Goal: Information Seeking & Learning: Understand process/instructions

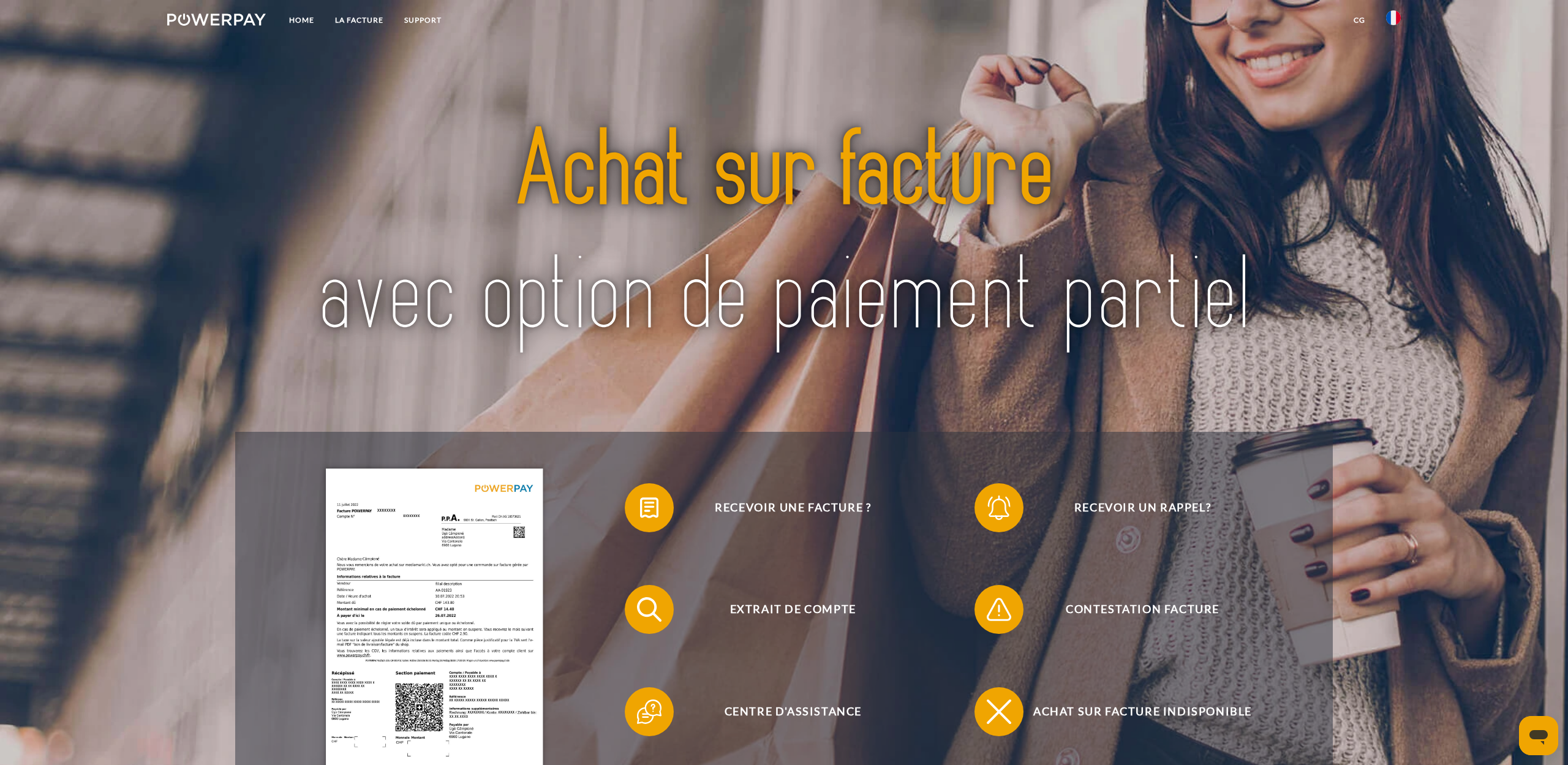
scroll to position [101, 0]
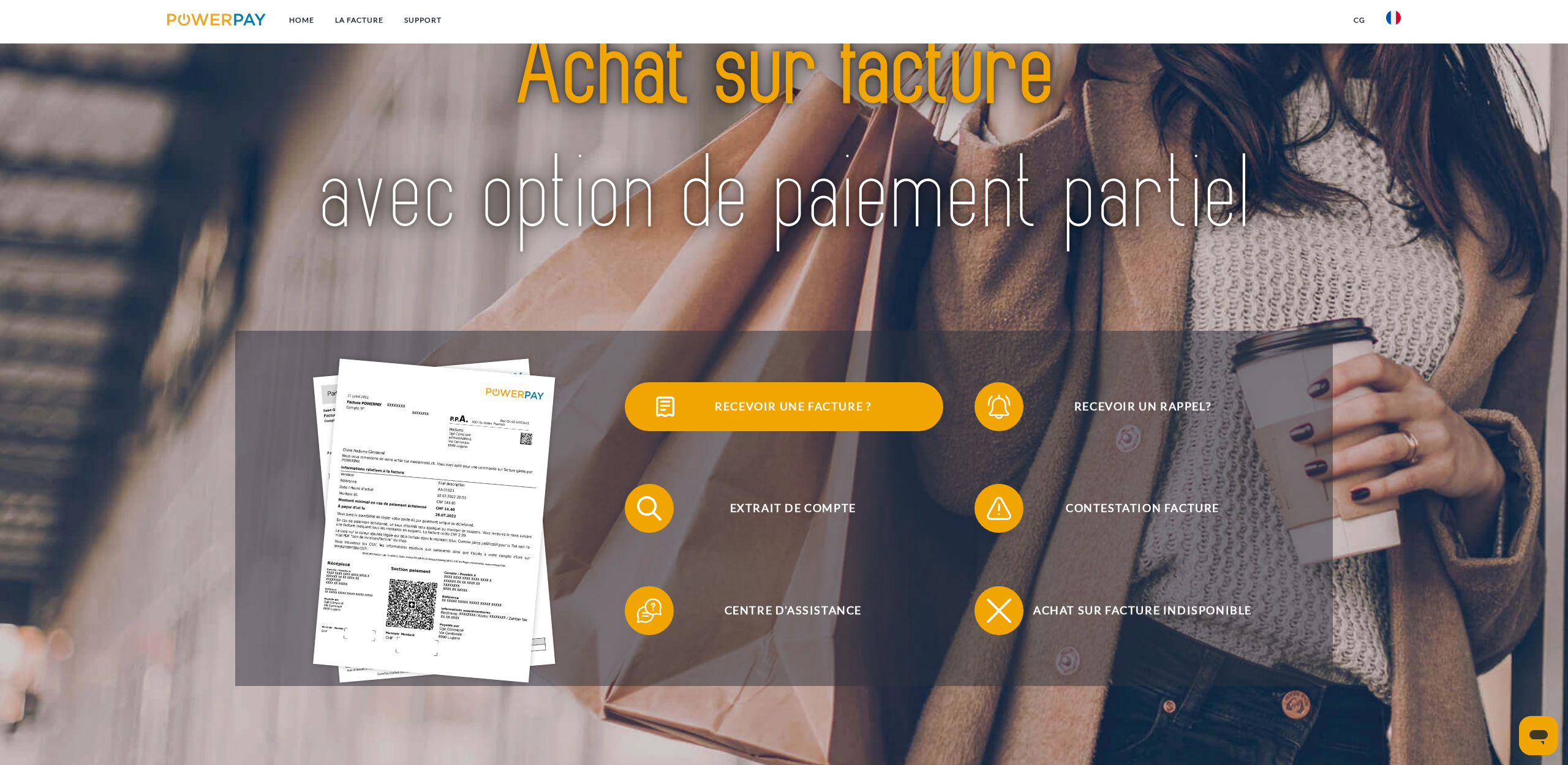
click at [743, 411] on span "Recevoir une facture ?" at bounding box center [793, 406] width 300 height 49
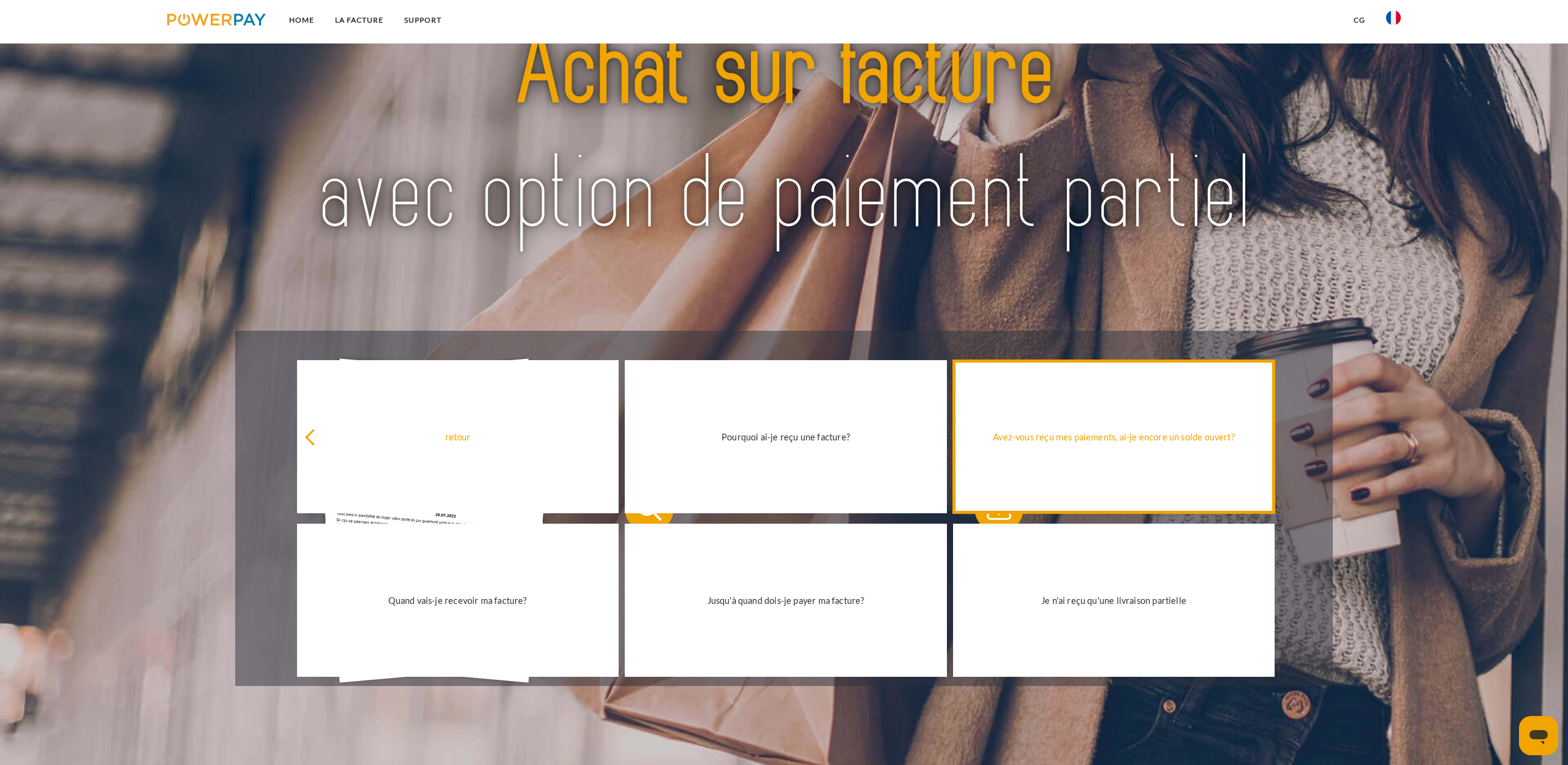
click at [1057, 438] on div "Avez-vous reçu mes paiements, ai-je encore un solde ouvert?" at bounding box center [1114, 436] width 307 height 16
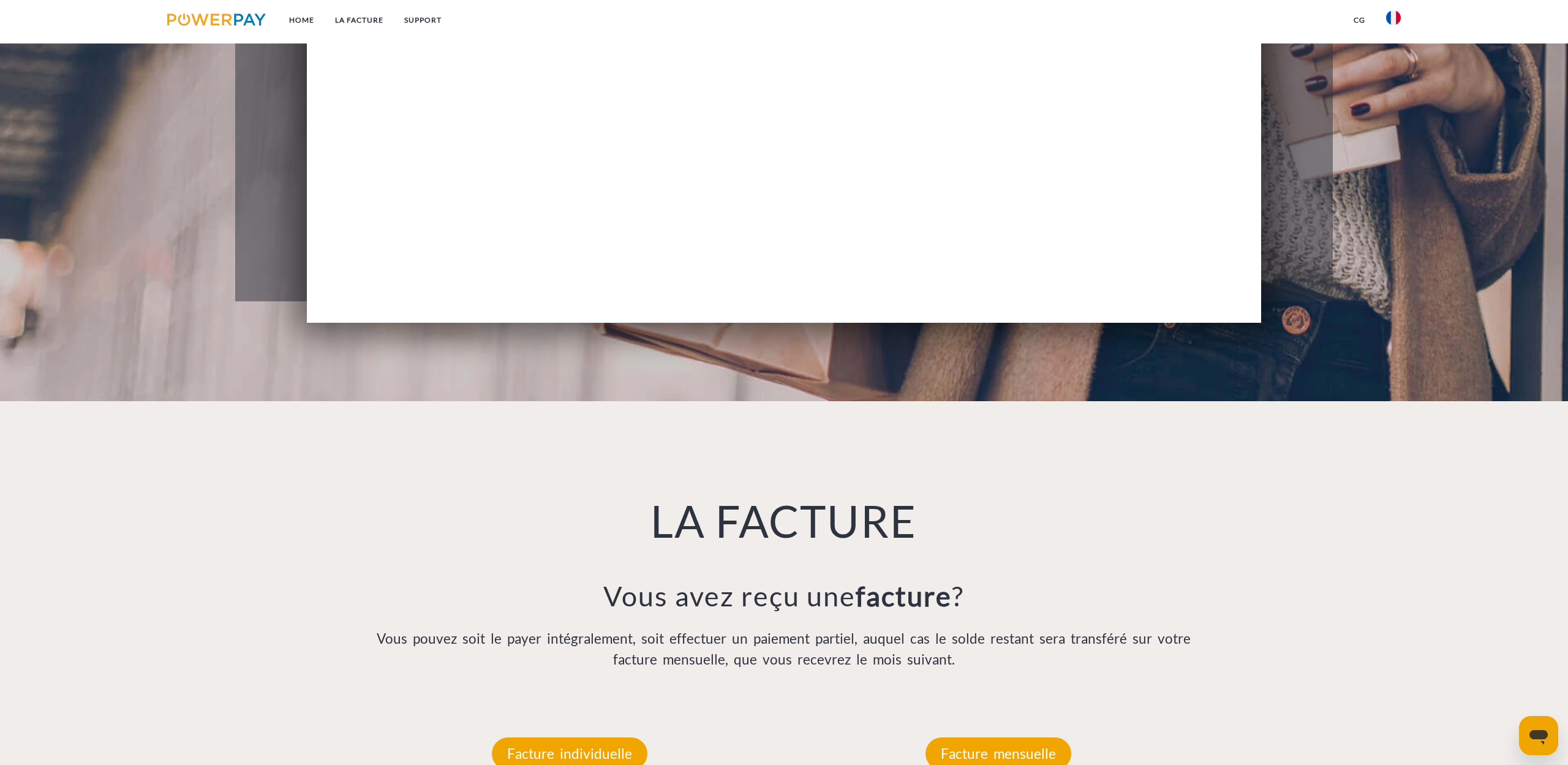
scroll to position [0, 0]
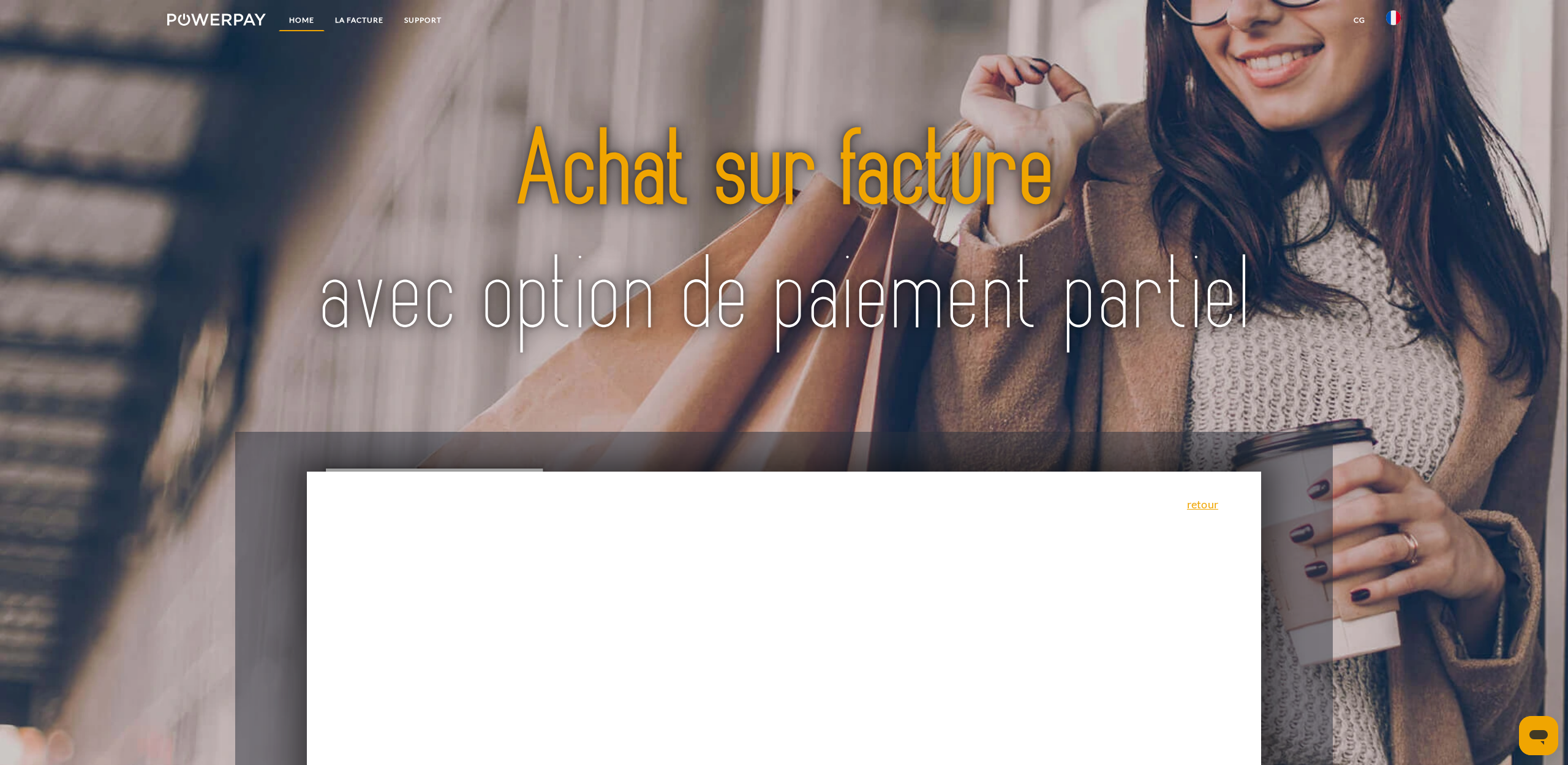
click at [296, 15] on link "Home" at bounding box center [302, 20] width 46 height 22
click at [1352, 18] on link "CG" at bounding box center [1359, 20] width 33 height 22
click at [1358, 16] on link "CG" at bounding box center [1359, 20] width 33 height 22
click at [212, 16] on img at bounding box center [216, 20] width 99 height 12
click at [365, 16] on link "LA FACTURE" at bounding box center [359, 20] width 69 height 22
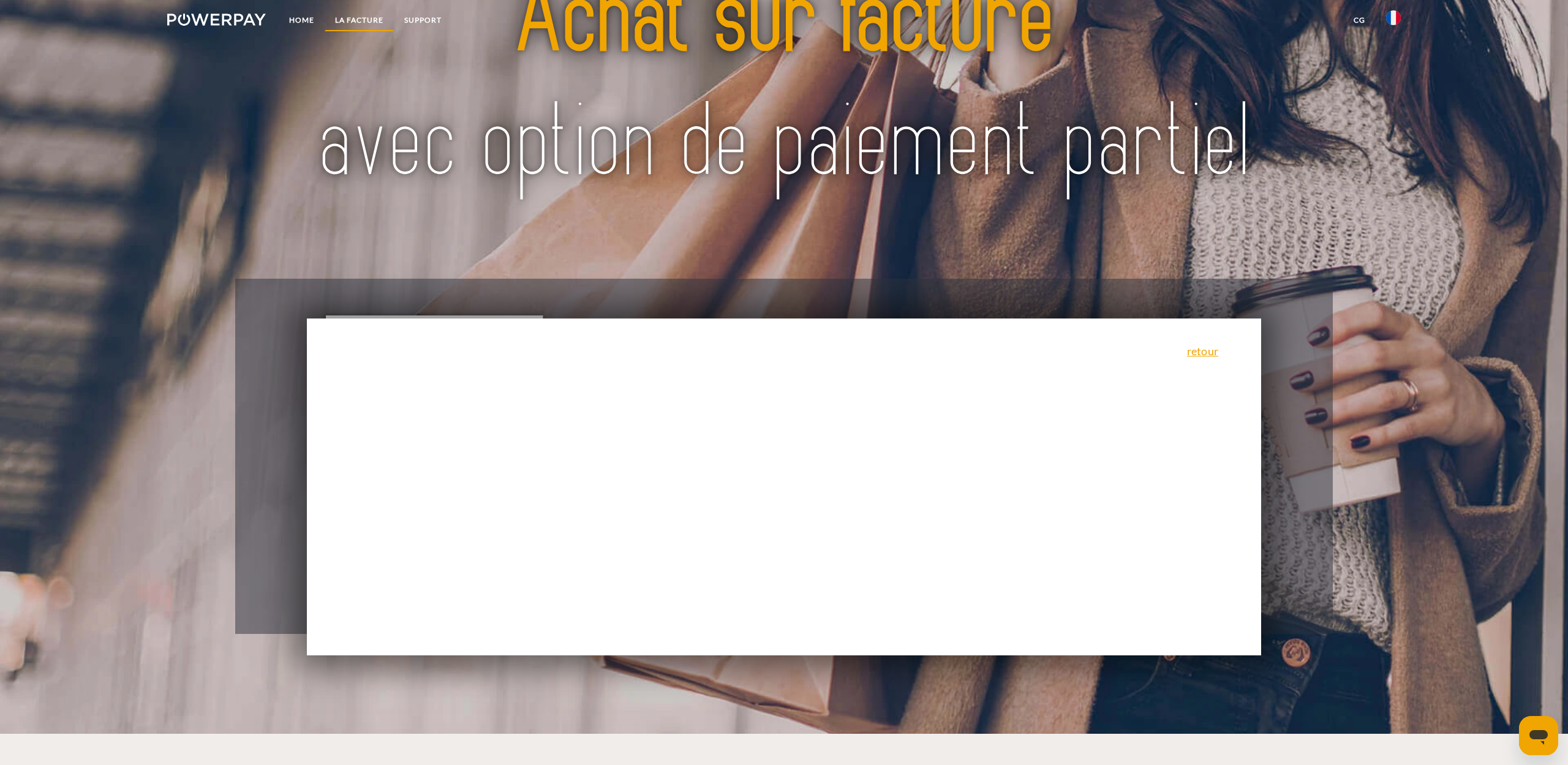
scroll to position [887, 0]
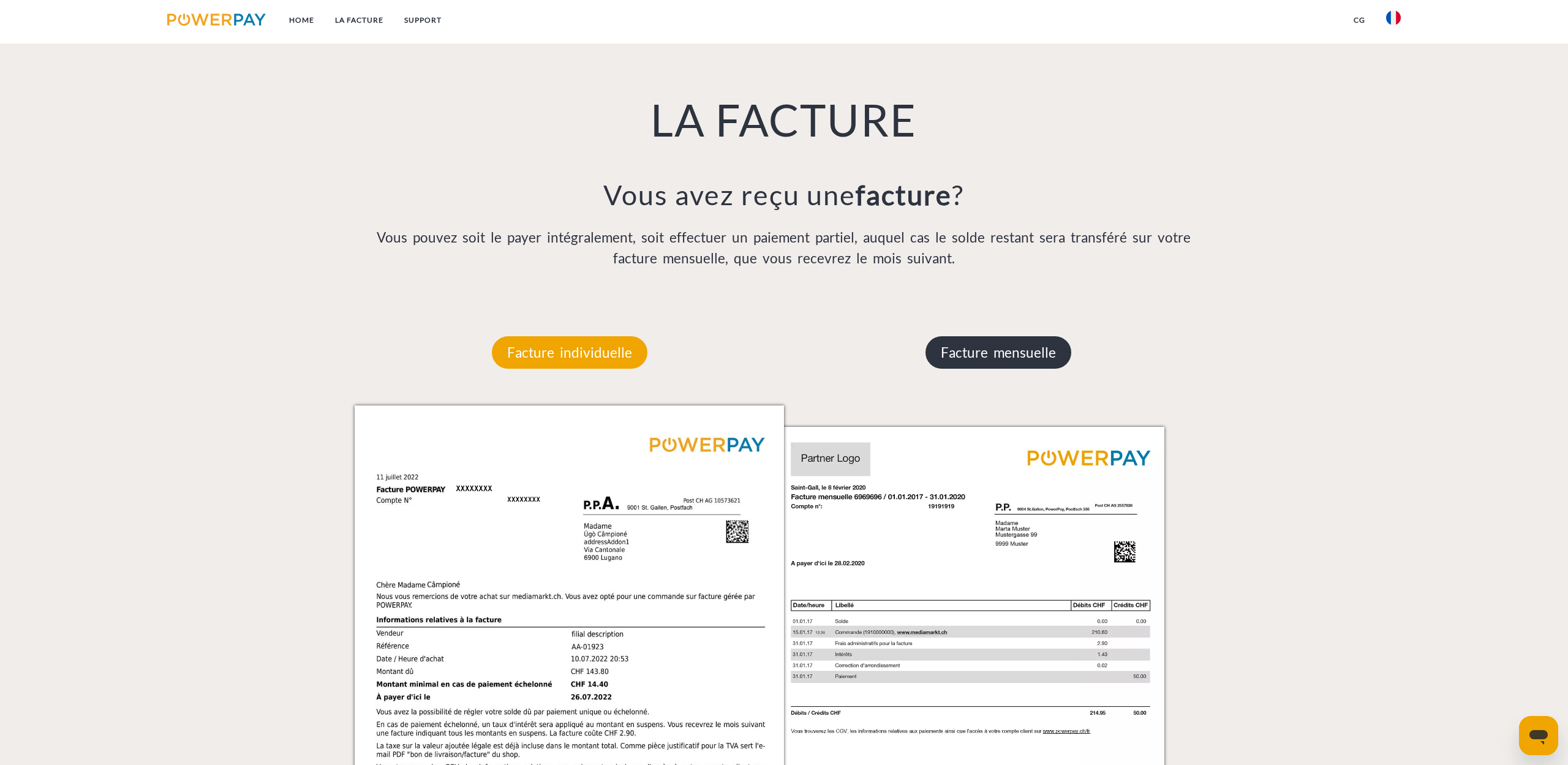
click at [973, 336] on p "Facture mensuelle" at bounding box center [998, 352] width 146 height 33
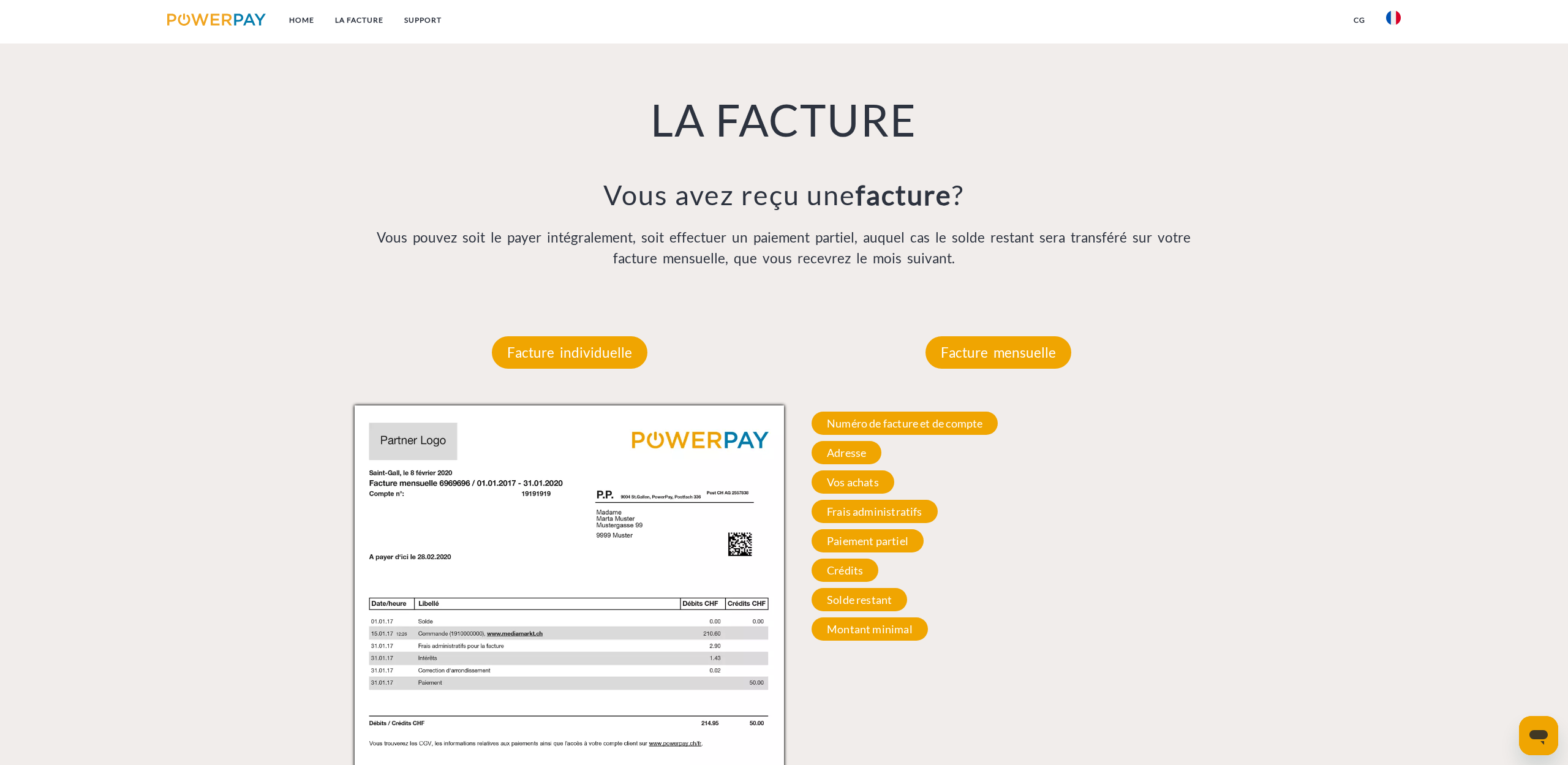
scroll to position [1144, 0]
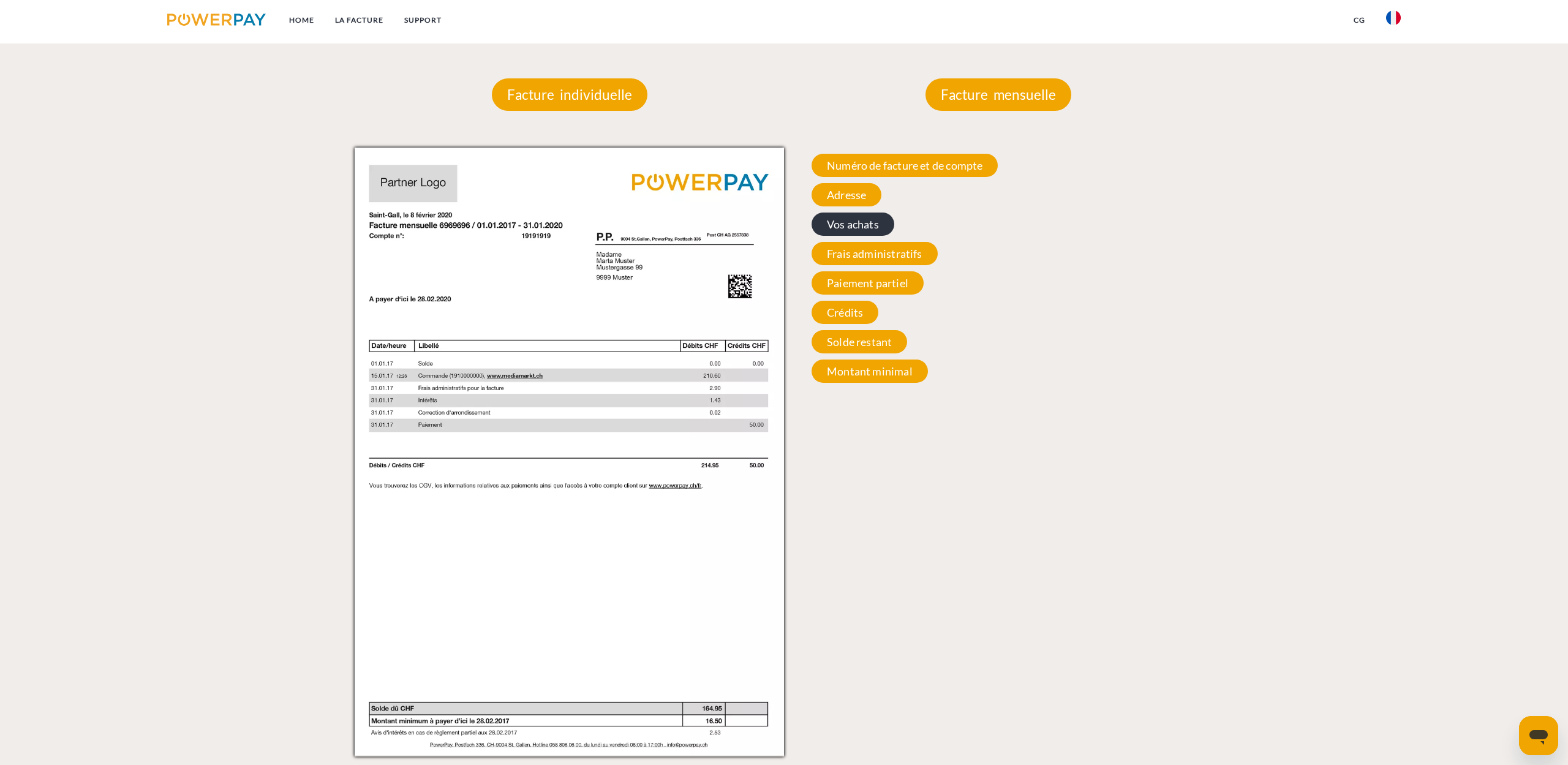
click at [866, 227] on span "Vos achats" at bounding box center [853, 223] width 82 height 24
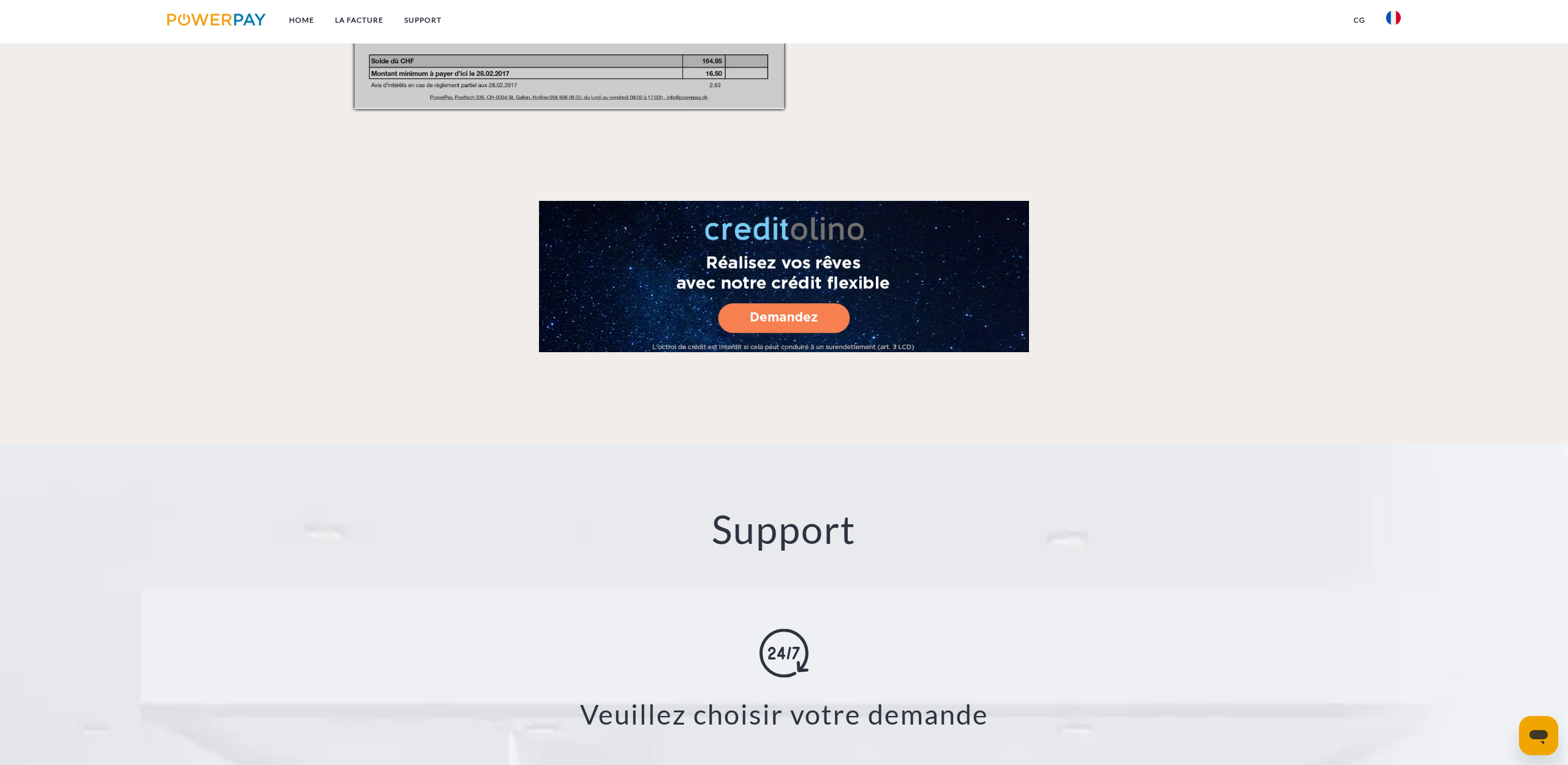
scroll to position [2149, 0]
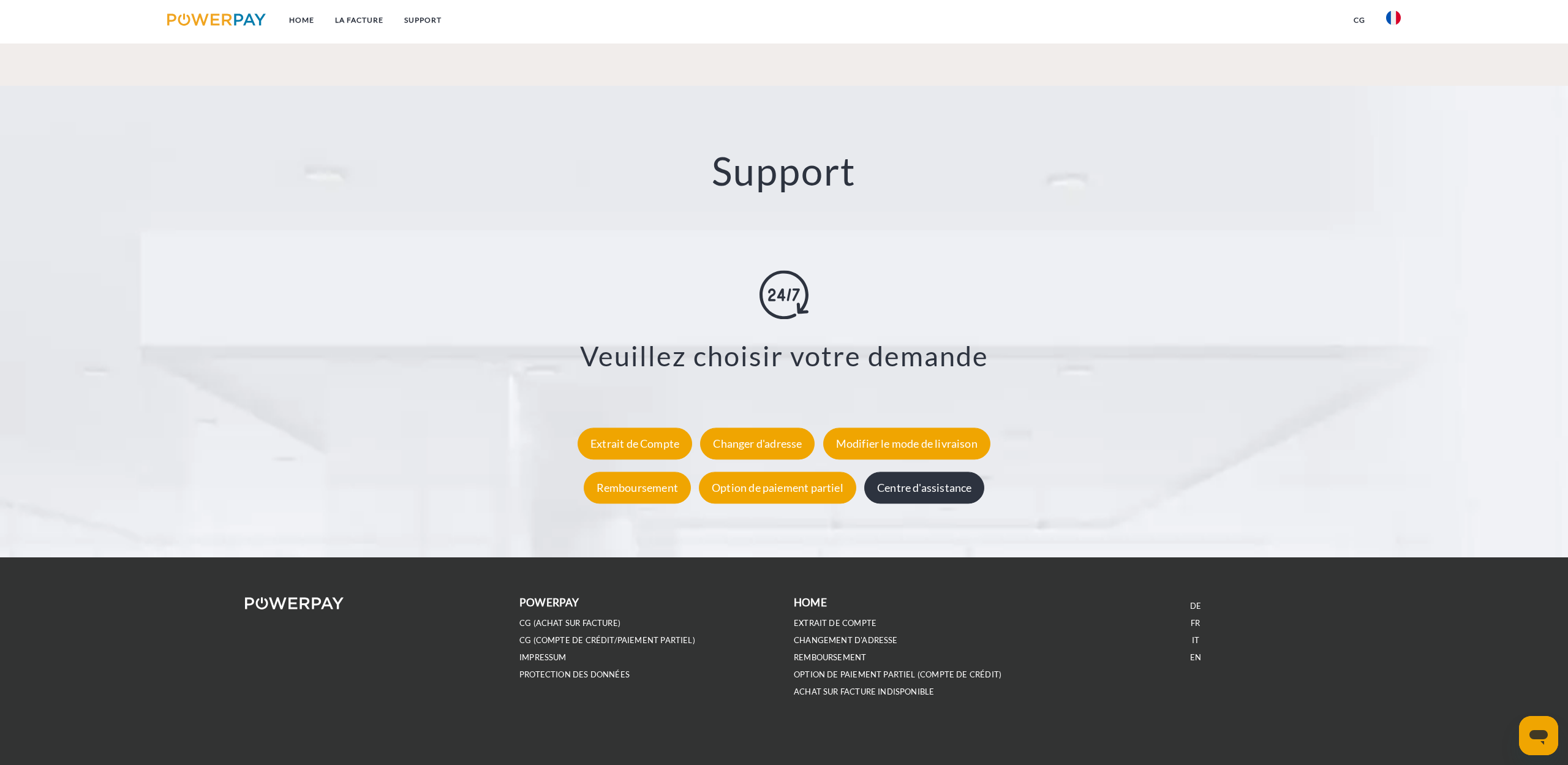
click at [923, 490] on div "Centre d'assistance" at bounding box center [924, 488] width 120 height 32
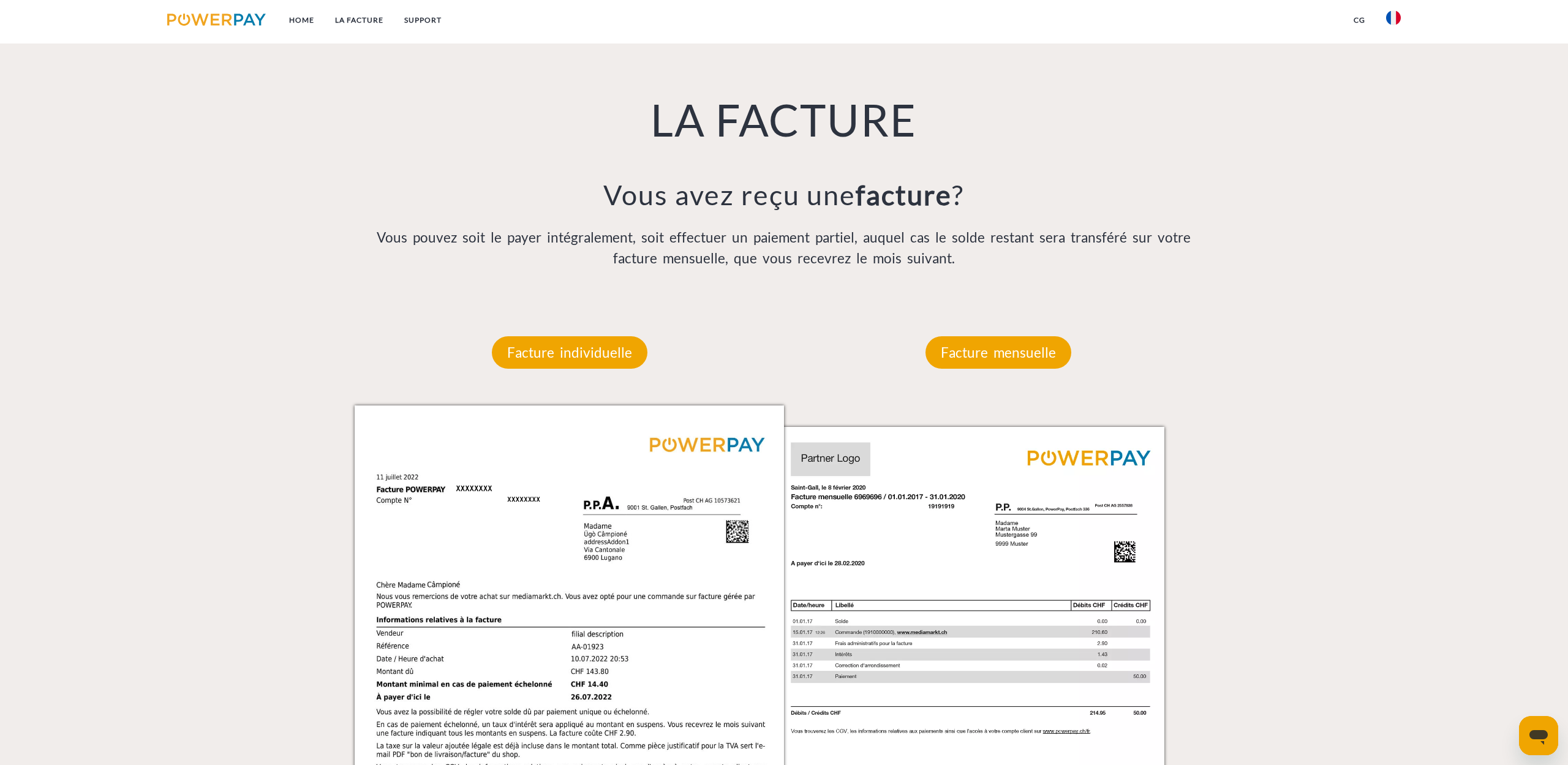
scroll to position [1324, 0]
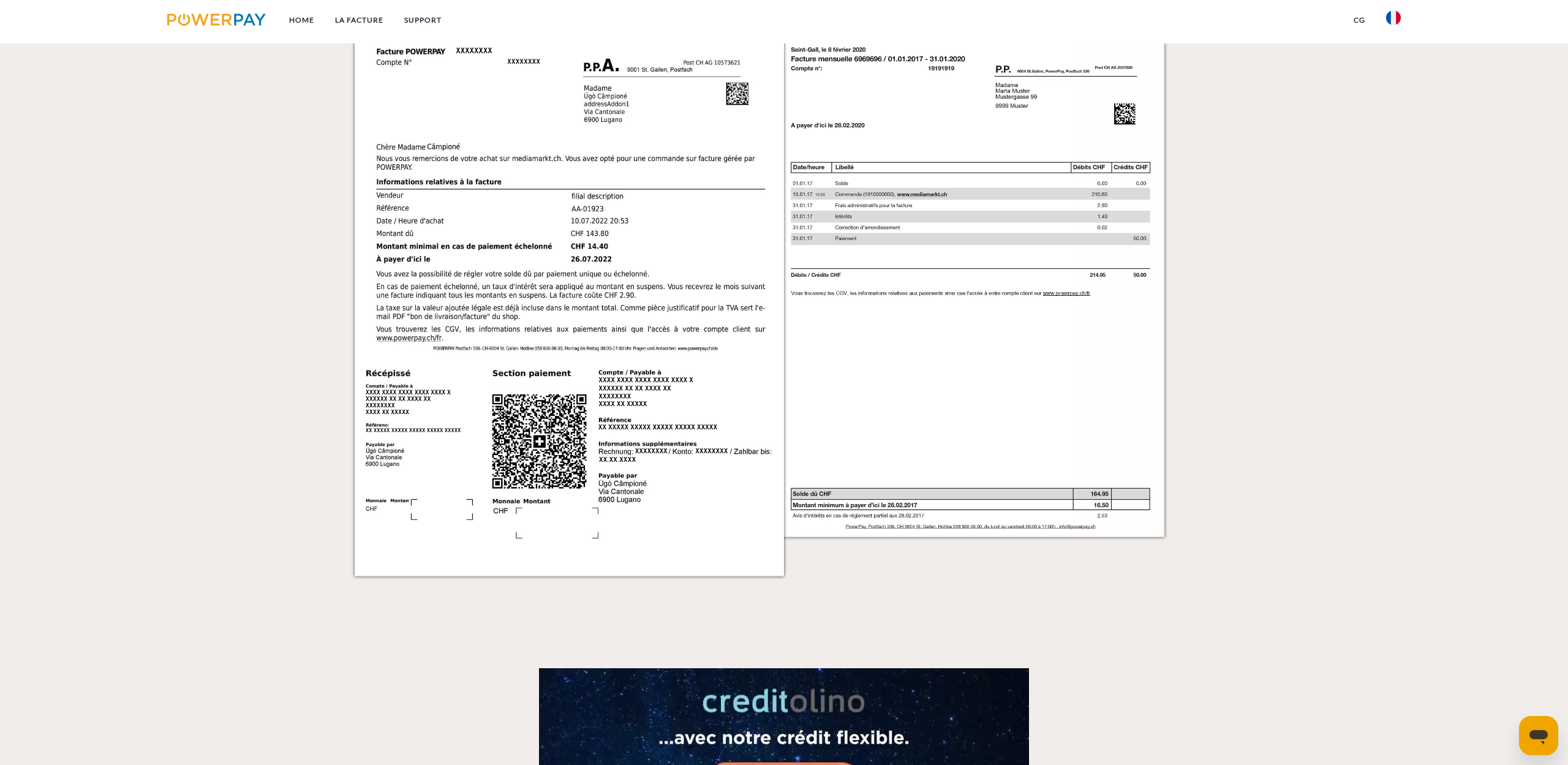
click at [1353, 24] on link "CG" at bounding box center [1359, 20] width 33 height 22
click at [1266, 43] on link "CG (achat sur facture)" at bounding box center [1277, 42] width 197 height 22
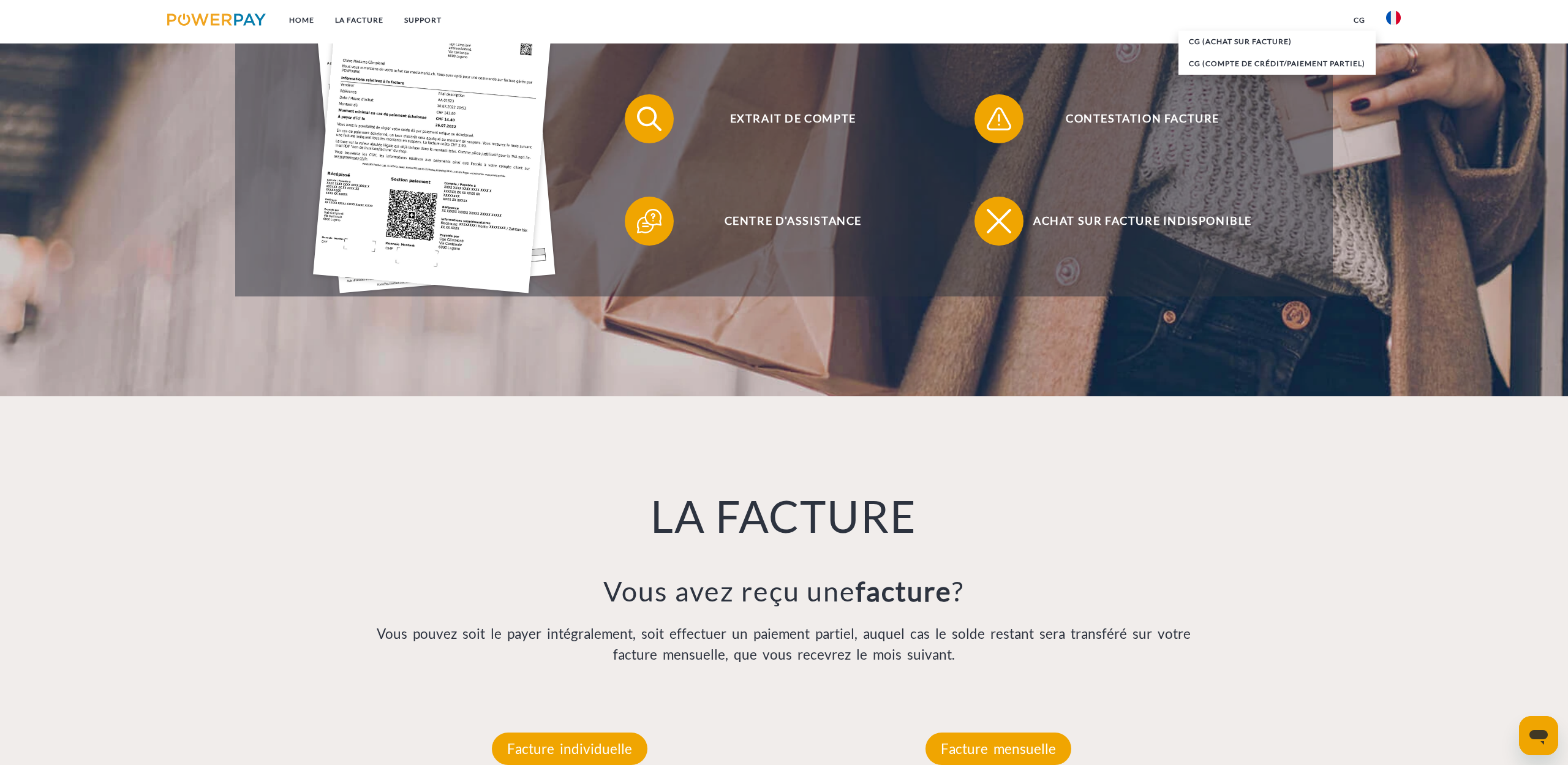
scroll to position [0, 0]
